Goal: Complete application form: Complete application form

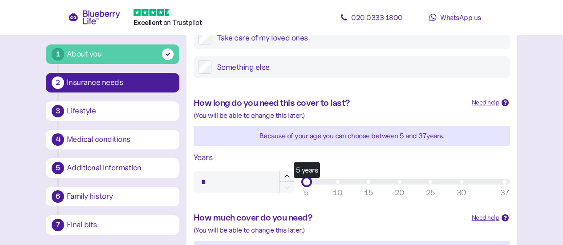
scroll to position [210, 0]
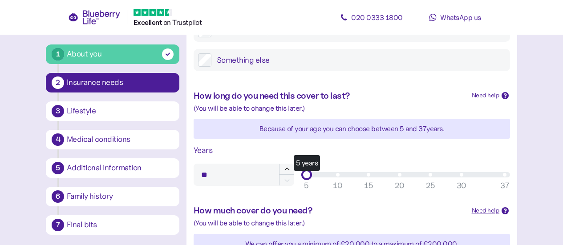
click at [398, 176] on div "5 years" at bounding box center [406, 174] width 198 height 5
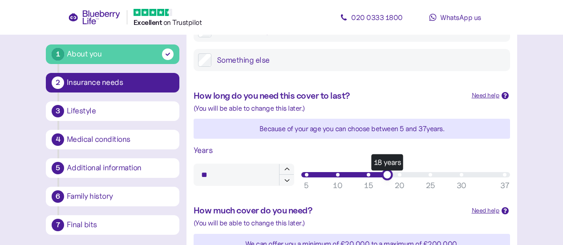
type input "**"
drag, startPoint x: 400, startPoint y: 174, endPoint x: 388, endPoint y: 176, distance: 12.1
click at [388, 176] on div "18 years" at bounding box center [386, 174] width 11 height 11
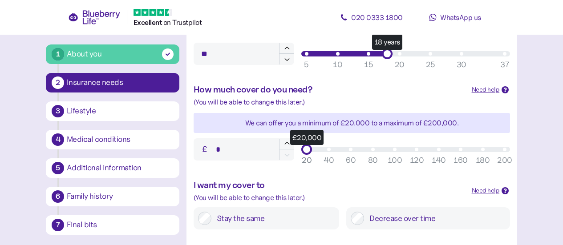
scroll to position [333, 0]
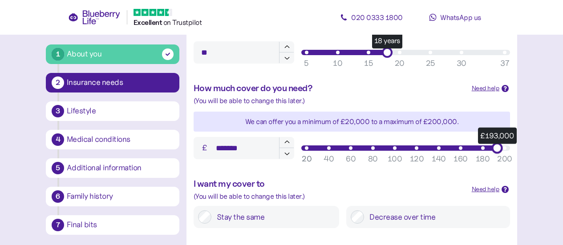
type input "*******"
drag, startPoint x: 306, startPoint y: 148, endPoint x: 509, endPoint y: 133, distance: 203.9
click at [509, 133] on div "How much cover do you need? Need help When deciding on how much cover to get, i…" at bounding box center [351, 121] width 331 height 96
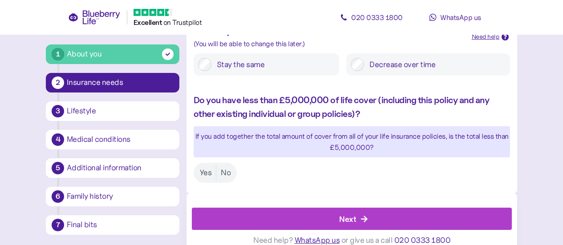
scroll to position [487, 0]
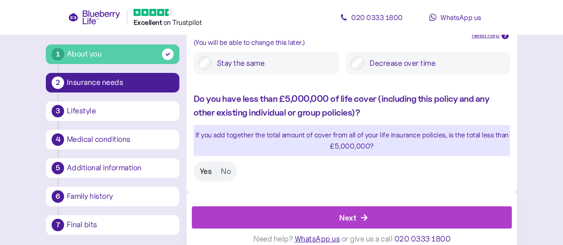
click at [205, 172] on label "Yes" at bounding box center [205, 171] width 21 height 16
click at [356, 217] on div "Next" at bounding box center [354, 217] width 300 height 21
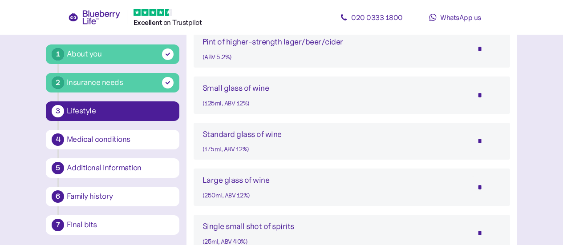
scroll to position [718, 0]
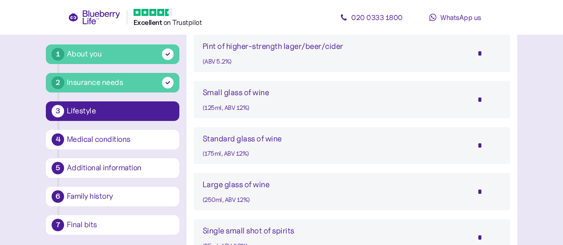
click at [478, 194] on input "*" at bounding box center [485, 192] width 31 height 22
type input "*"
click at [488, 54] on input "*" at bounding box center [485, 53] width 31 height 22
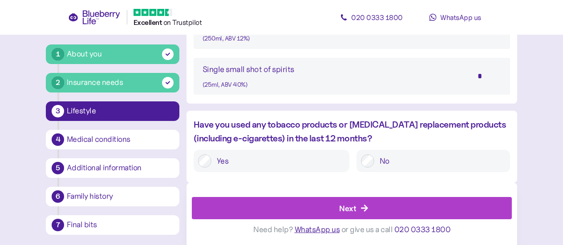
scroll to position [880, 0]
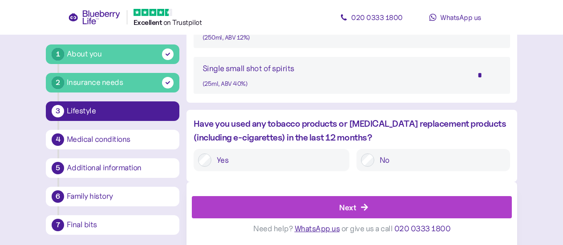
type input "*"
click at [387, 205] on div "Next" at bounding box center [354, 207] width 300 height 21
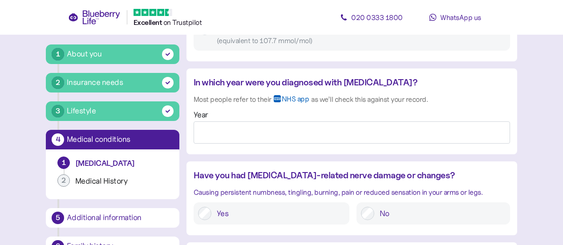
scroll to position [719, 0]
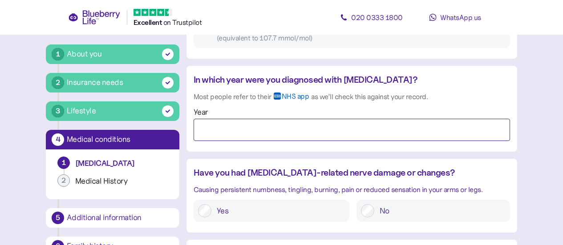
click at [214, 131] on input "Year" at bounding box center [352, 130] width 316 height 22
type input "****"
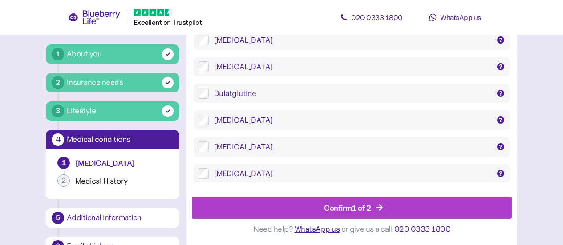
scroll to position [1517, 0]
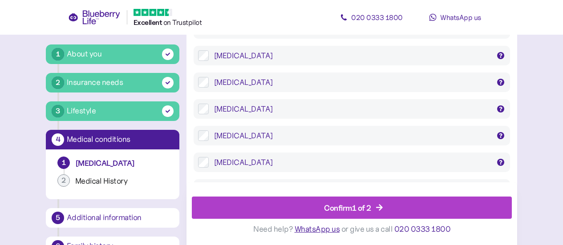
click at [429, 210] on div "Confirm 1 of 2" at bounding box center [354, 207] width 300 height 21
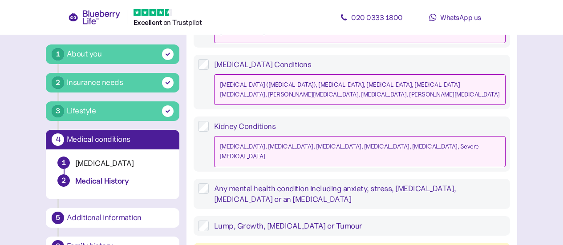
scroll to position [962, 0]
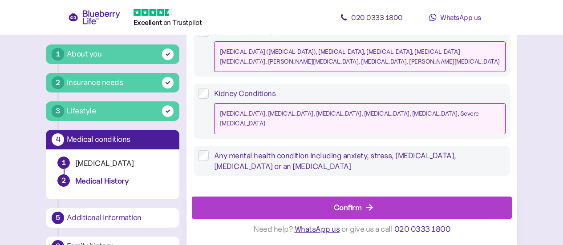
click at [379, 201] on div "Confirm" at bounding box center [354, 207] width 300 height 21
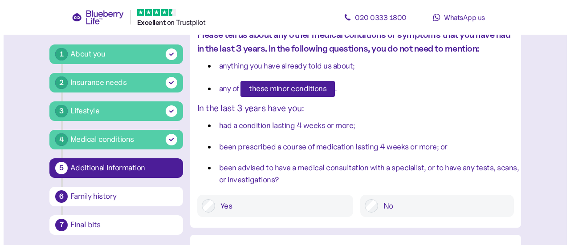
scroll to position [80, 0]
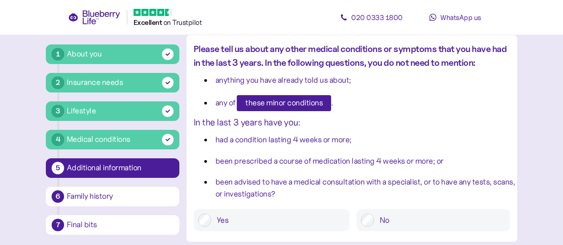
click at [299, 104] on span "these minor conditions" at bounding box center [283, 103] width 77 height 15
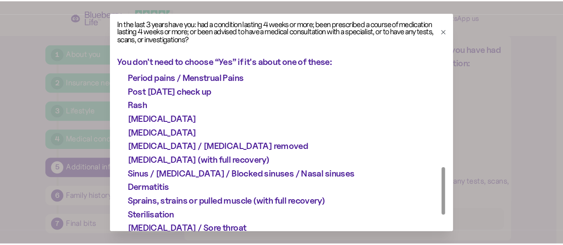
scroll to position [0, 0]
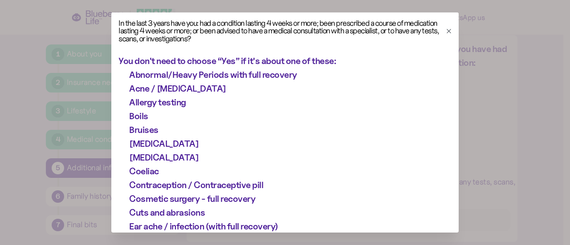
click at [445, 30] on icon "button" at bounding box center [448, 31] width 7 height 7
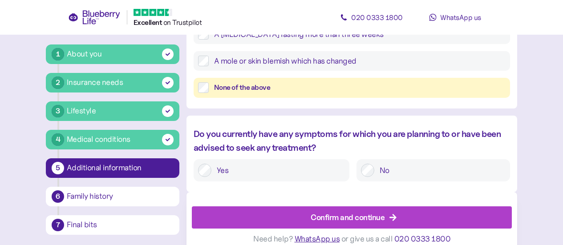
scroll to position [487, 0]
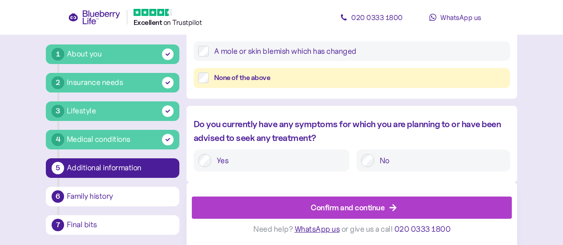
click at [389, 208] on icon "button" at bounding box center [393, 208] width 8 height 8
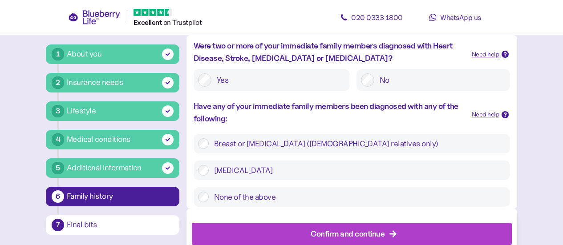
scroll to position [367, 0]
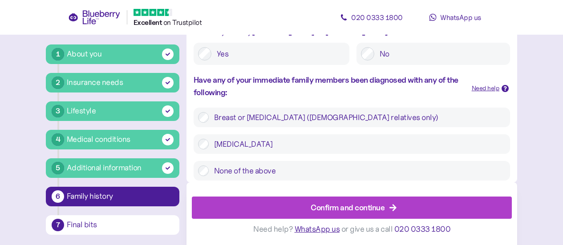
click at [371, 205] on div "Confirm and continue" at bounding box center [348, 208] width 74 height 12
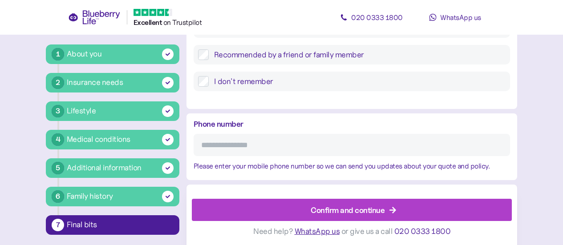
scroll to position [469, 0]
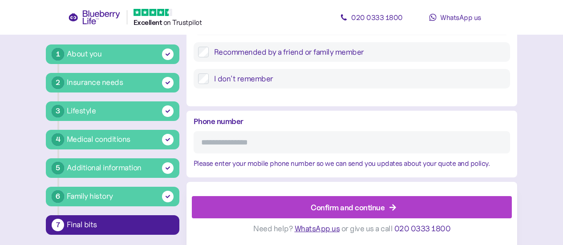
click at [218, 143] on input "Phone number" at bounding box center [352, 142] width 316 height 22
type input "**********"
click at [342, 205] on div "Confirm and continue" at bounding box center [348, 208] width 74 height 12
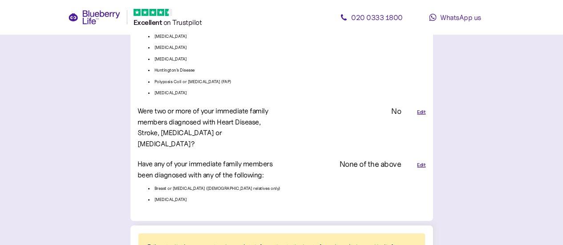
scroll to position [2173, 0]
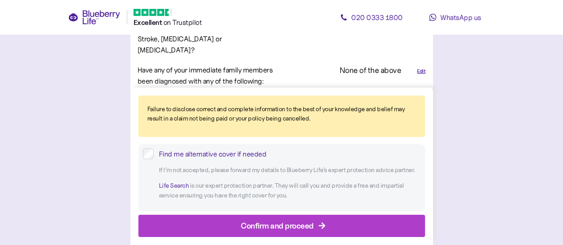
click at [286, 233] on span "Confirm and proceed" at bounding box center [277, 225] width 73 height 21
